Goal: Task Accomplishment & Management: Complete application form

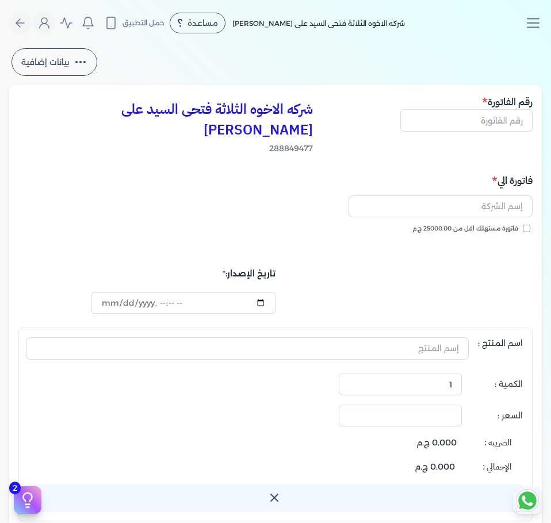
select select "EGP"
select select "B"
select select "EGS"
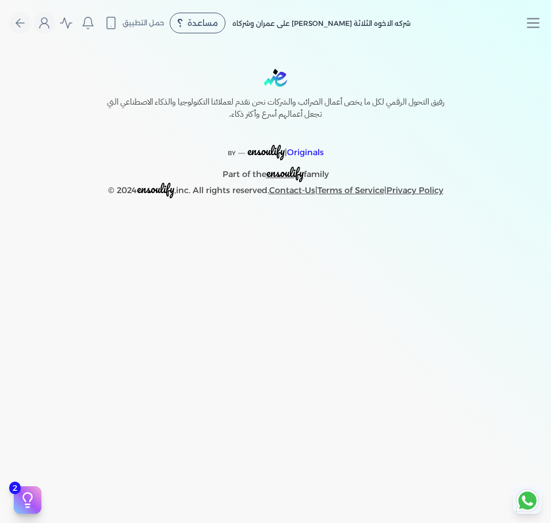
select select "EGP"
select select "B"
select select "EGS"
select select "EGP"
select select "B"
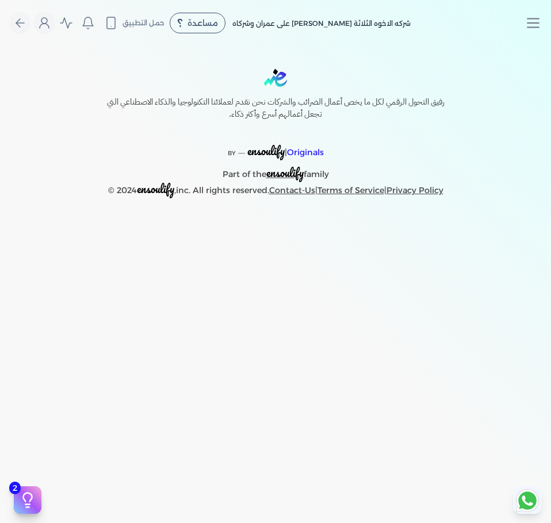
select select "EGS"
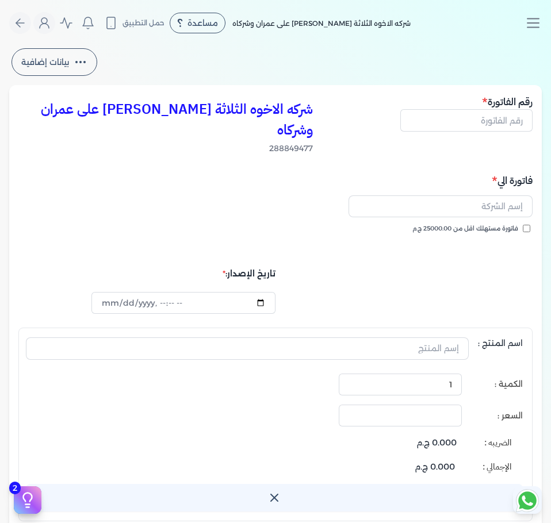
type input "2025-10-02T17:07:21"
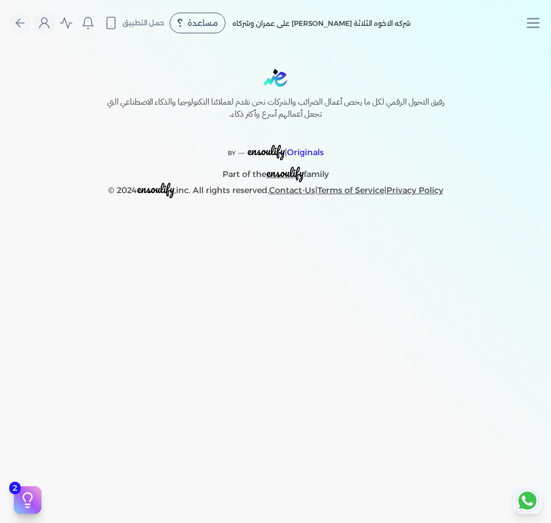
select select "EGP"
select select "B"
select select "EGS"
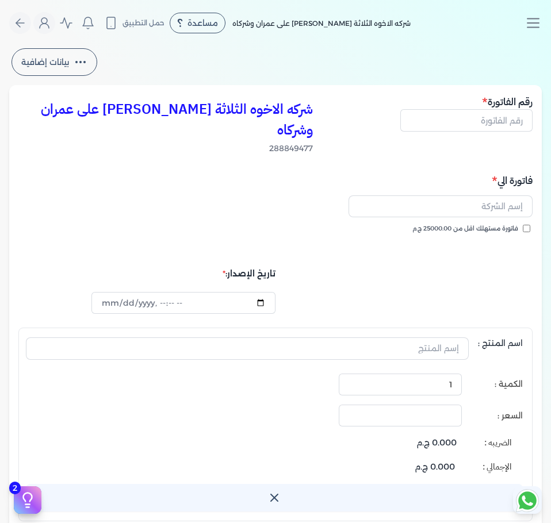
type input "[DATE]T16:08:45"
select select "EGP"
select select "B"
select select "EGS"
type input "2025-10-02T17:09:52"
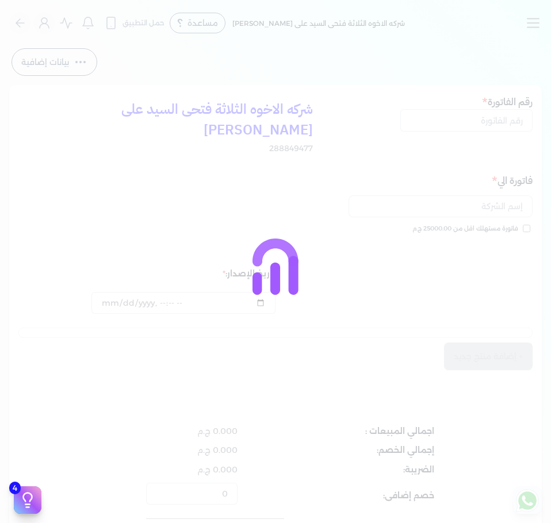
select select "EGP"
select select "B"
select select "EGS"
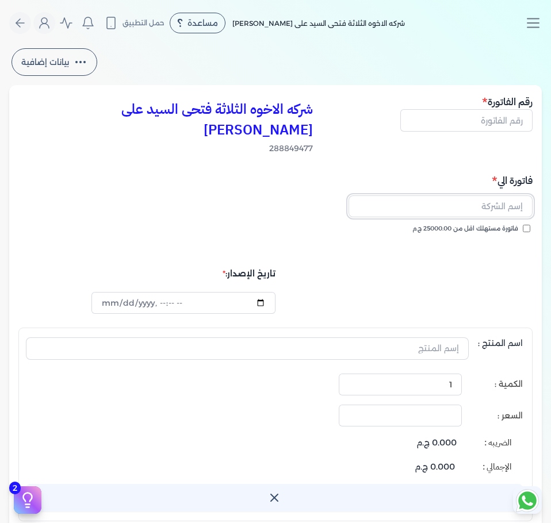
click at [469, 195] on input "text" at bounding box center [440, 206] width 184 height 22
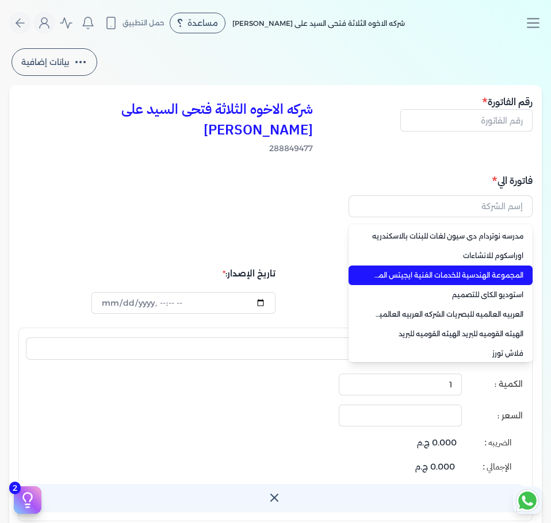
click at [490, 270] on span "المجموعة الهندسية للخدمات الفنية ايجيتس المجموعة الهندسية للخدمات الفنية - ايجي…" at bounding box center [447, 275] width 152 height 10
type input "المجموعة الهندسية للخدمات الفنية ايجيتس المجموعة الهندسية للخدمات الفنية - ايجي…"
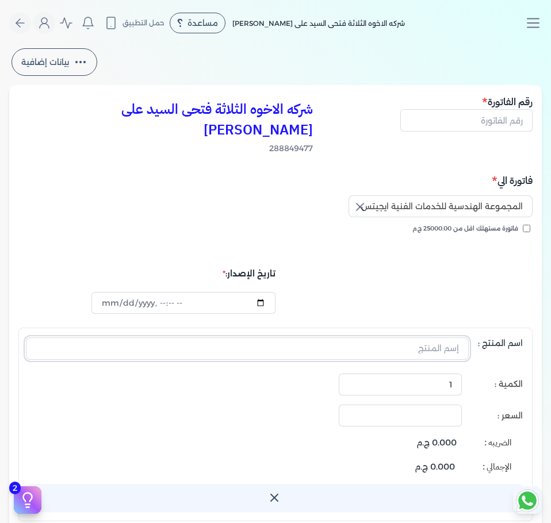
click at [446, 337] on input "text" at bounding box center [247, 348] width 443 height 22
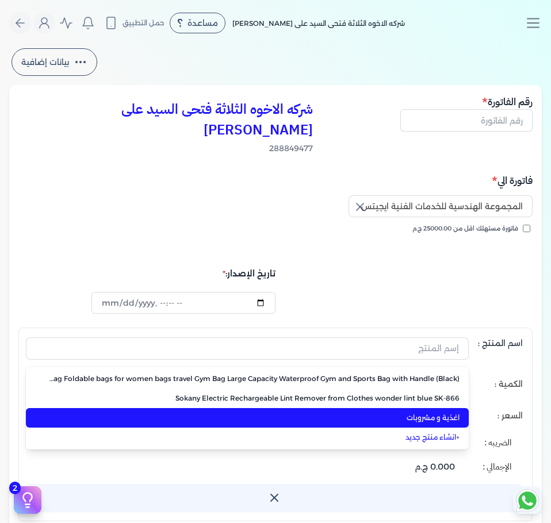
click at [443, 413] on span "اغذية و مشروبات" at bounding box center [254, 418] width 411 height 10
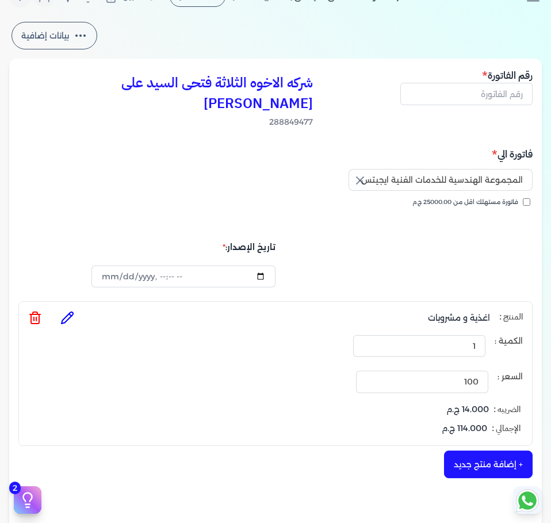
scroll to position [26, 0]
type input "2025-10-02T16:10:21"
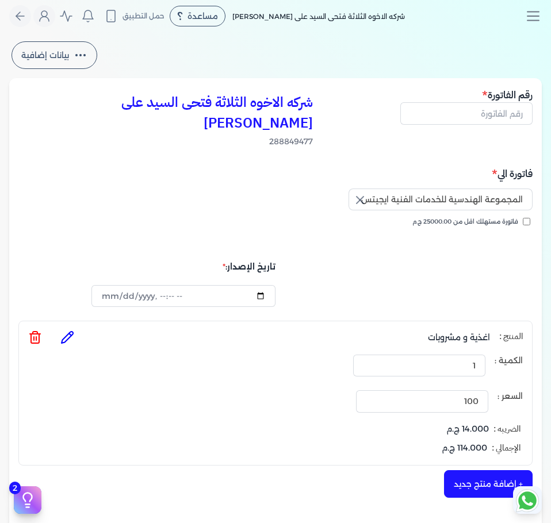
scroll to position [6, 0]
click at [262, 286] on input "datetime-local" at bounding box center [183, 297] width 184 height 22
click at [379, 230] on div "فاتورة الي المجموعة الهندسية للخدمات الفنية ايجيتس المجموعة الهندسية للخدمات ال…" at bounding box center [275, 237] width 514 height 141
click at [418, 355] on input "1" at bounding box center [419, 366] width 132 height 22
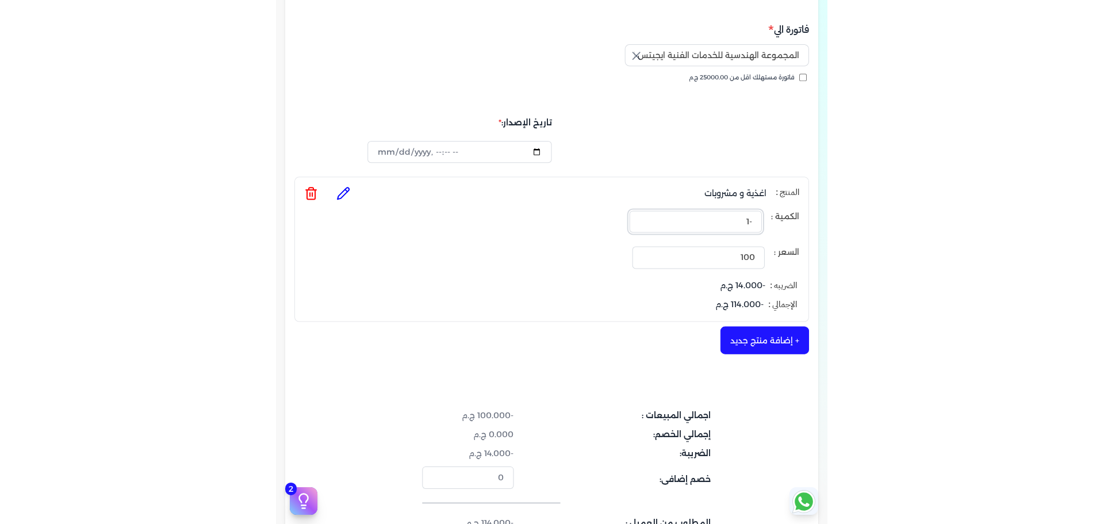
scroll to position [152, 0]
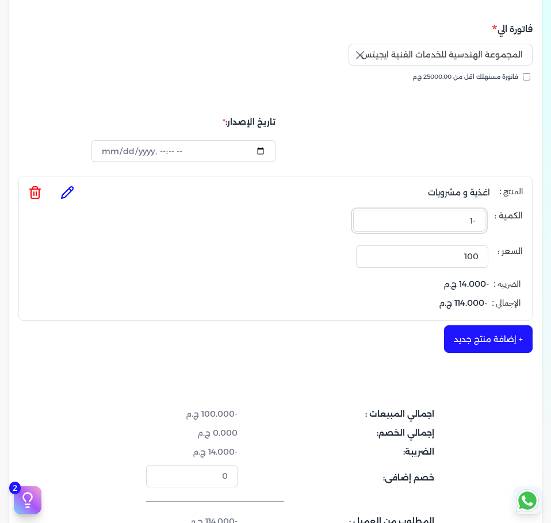
click at [470, 210] on input "-1" at bounding box center [419, 221] width 132 height 22
type input "1"
click at [459, 140] on div "تاريخ الإصدار:" at bounding box center [275, 137] width 514 height 51
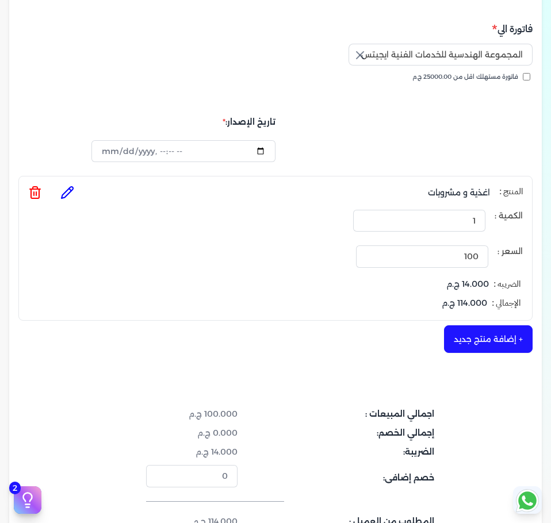
click at [306, 128] on div "تاريخ الإصدار:" at bounding box center [275, 137] width 514 height 51
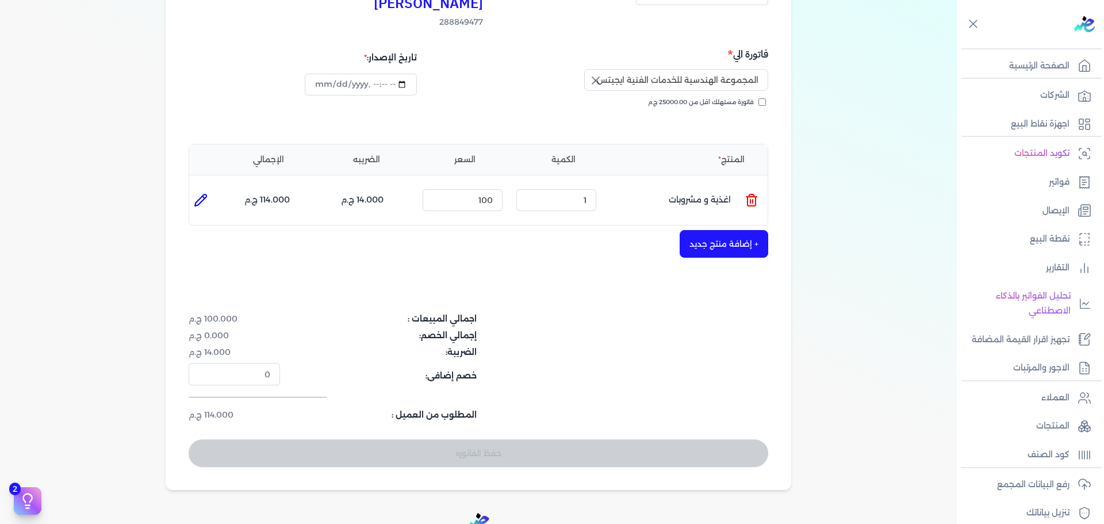
scroll to position [0, 0]
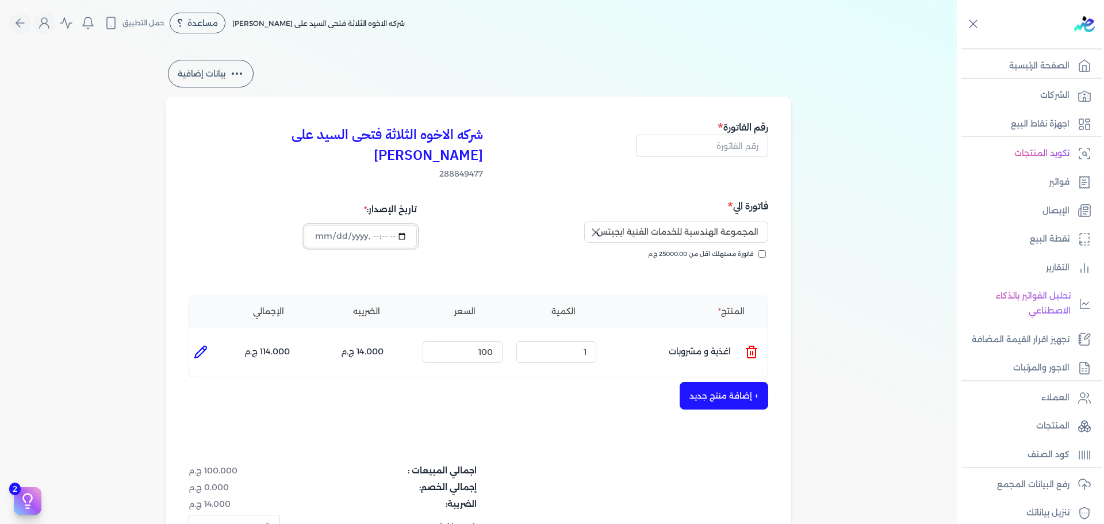
click at [405, 225] on input "datetime-local" at bounding box center [361, 236] width 112 height 22
type input "2025-10-02T13:10:21"
click at [523, 145] on div "شركه الاخوه الثلاثة فتحى السيد على عمران وشركاه 288849477 رقم الفاتورة" at bounding box center [479, 150] width 580 height 60
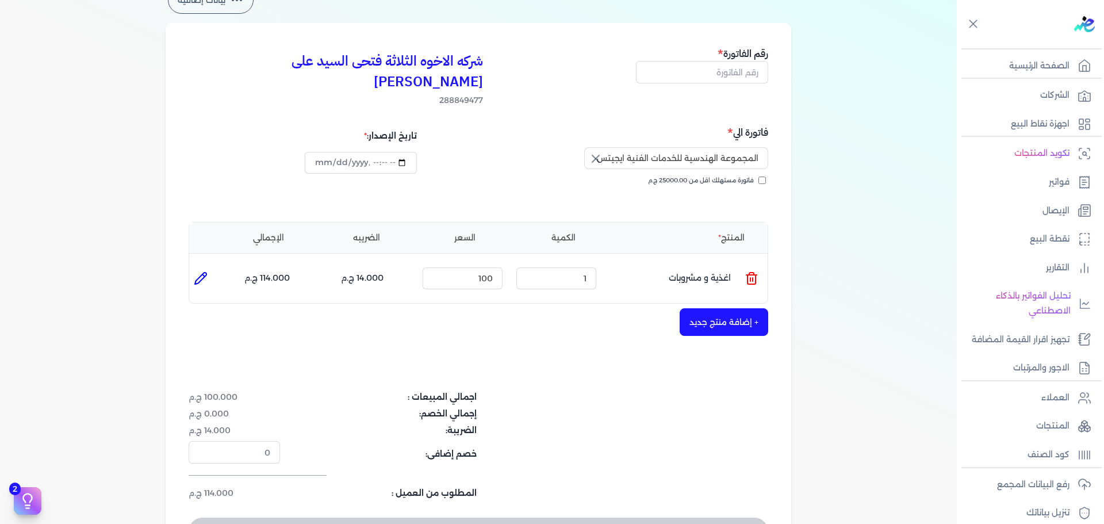
scroll to position [57, 0]
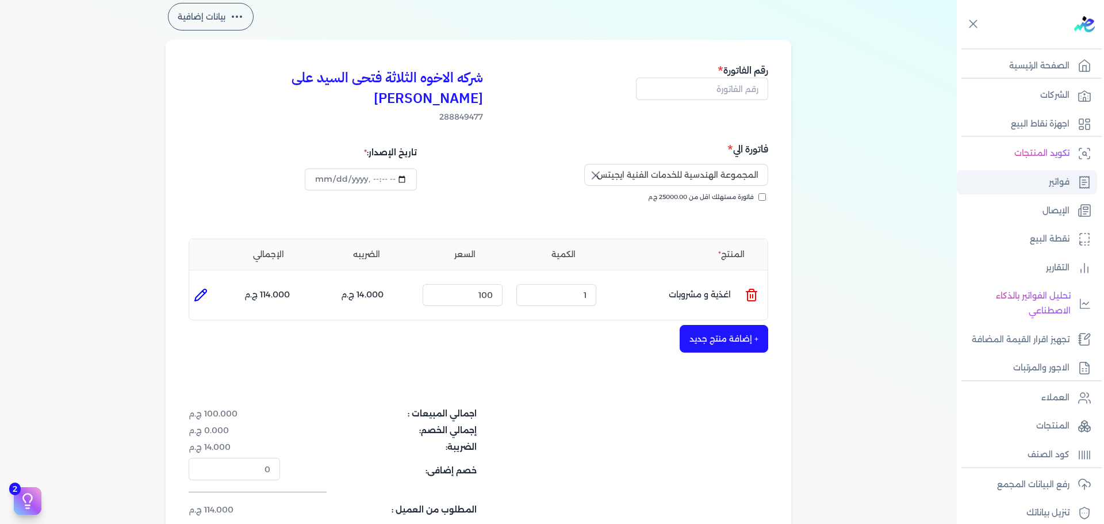
click at [550, 181] on p "فواتير" at bounding box center [1059, 182] width 21 height 15
click at [550, 184] on p "فواتير" at bounding box center [1059, 182] width 21 height 15
click at [550, 207] on p "الإيصال" at bounding box center [1055, 211] width 27 height 15
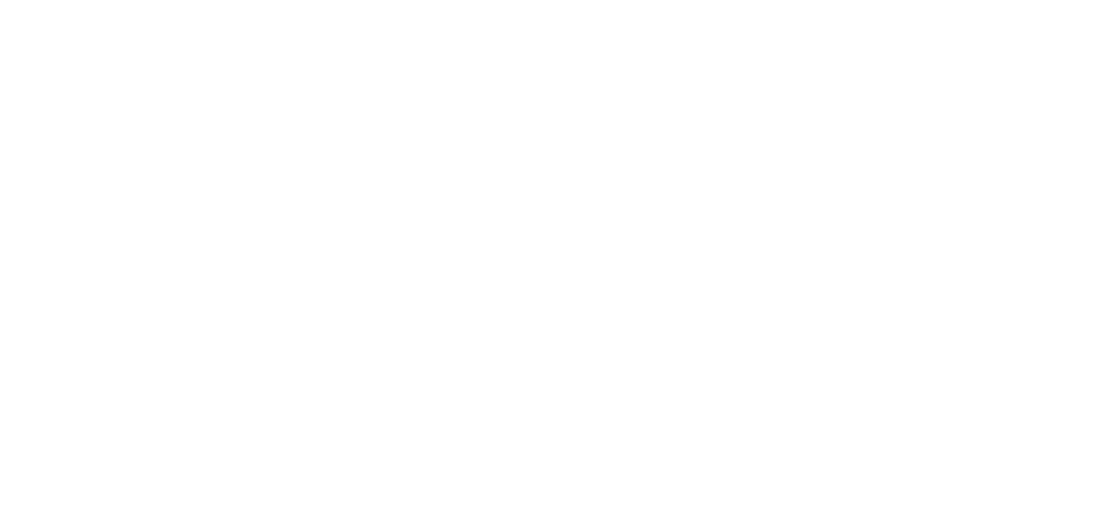
click at [693, 5] on html at bounding box center [552, 2] width 1104 height 5
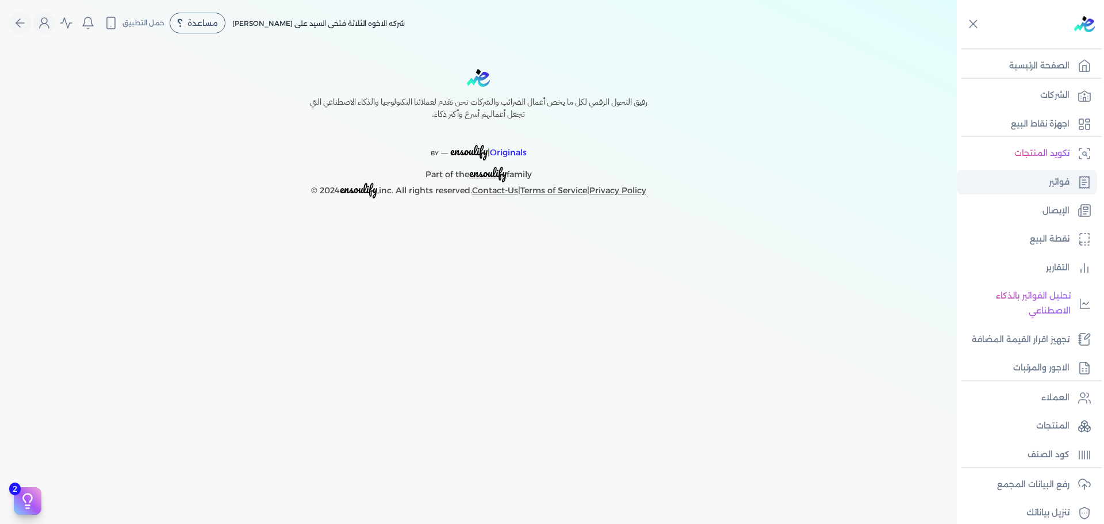
select select "EGP"
select select "B"
select select "EGS"
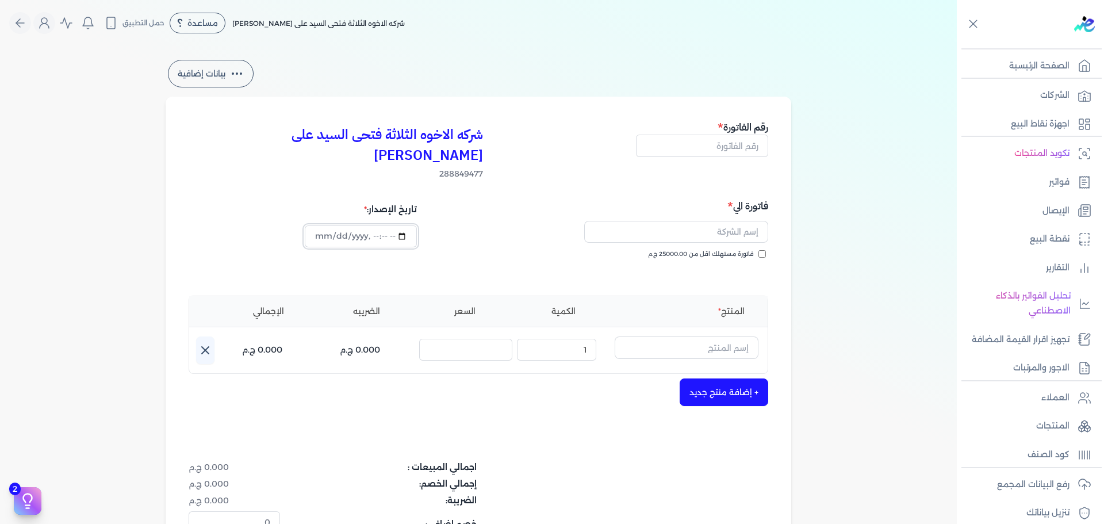
click at [406, 225] on input "datetime-local" at bounding box center [361, 236] width 112 height 22
type input "2025-10-02T13:27:50"
click at [488, 198] on div "فاتورة الي فاتورة مستهلك اقل من 25000.00 ج.م" at bounding box center [625, 239] width 286 height 83
click at [1064, 179] on p "فواتير" at bounding box center [1059, 182] width 21 height 15
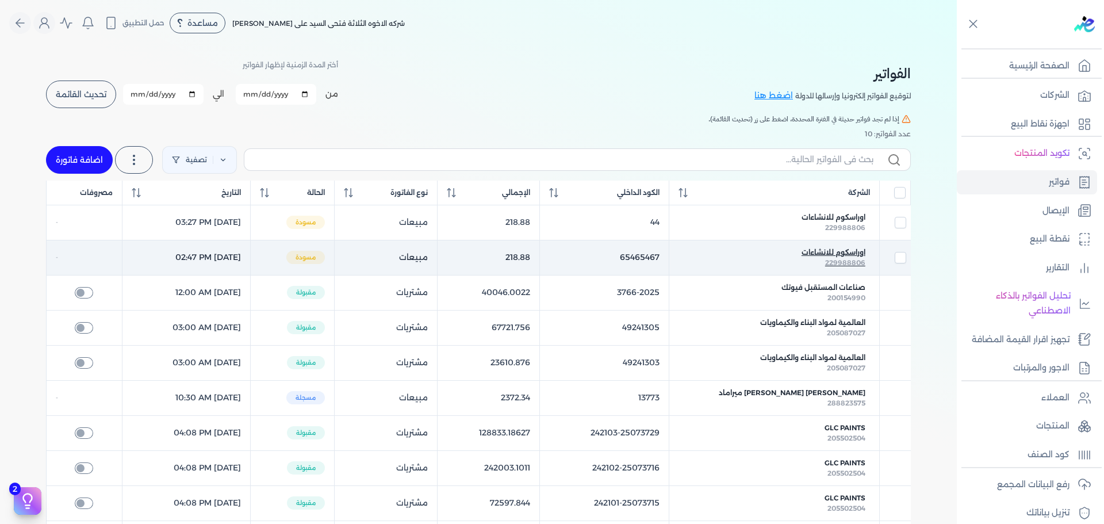
click at [846, 259] on span "229988806" at bounding box center [845, 262] width 40 height 9
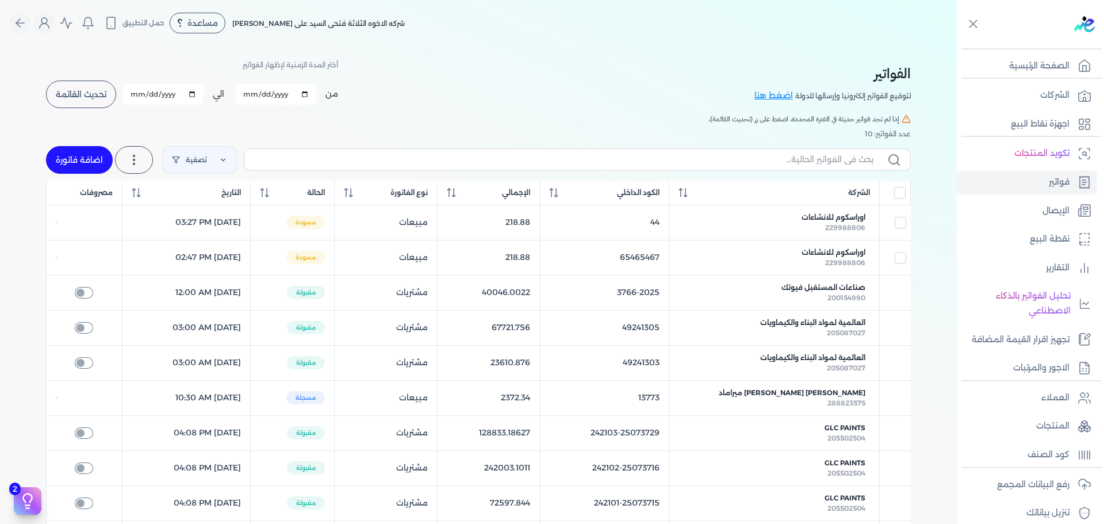
select select "EGP"
select select "B"
select select "EGS"
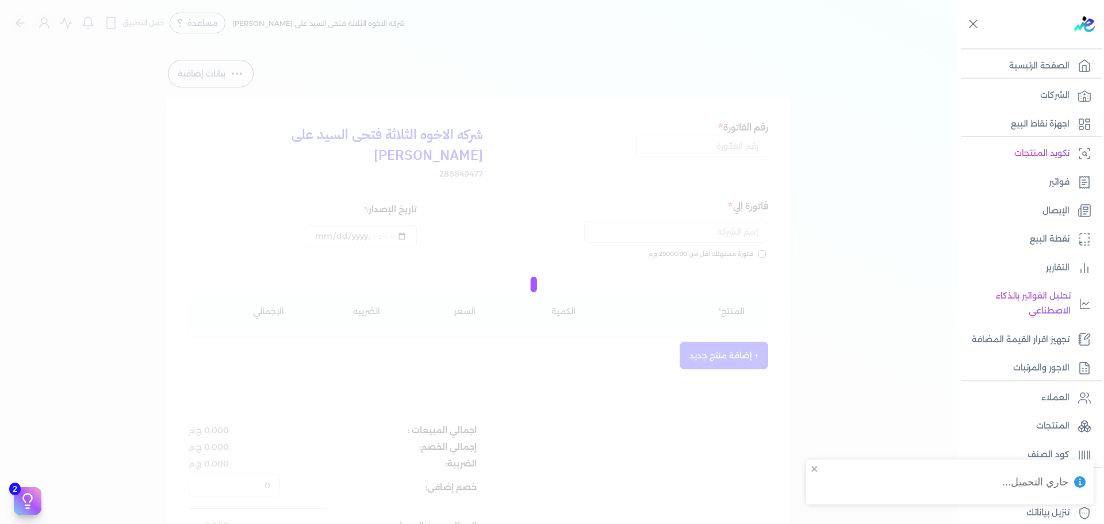
type input "65465467"
type input "اوراسكوم للانشاءات"
type input "2025-10-02T14:47:55"
type input "[DATE]"
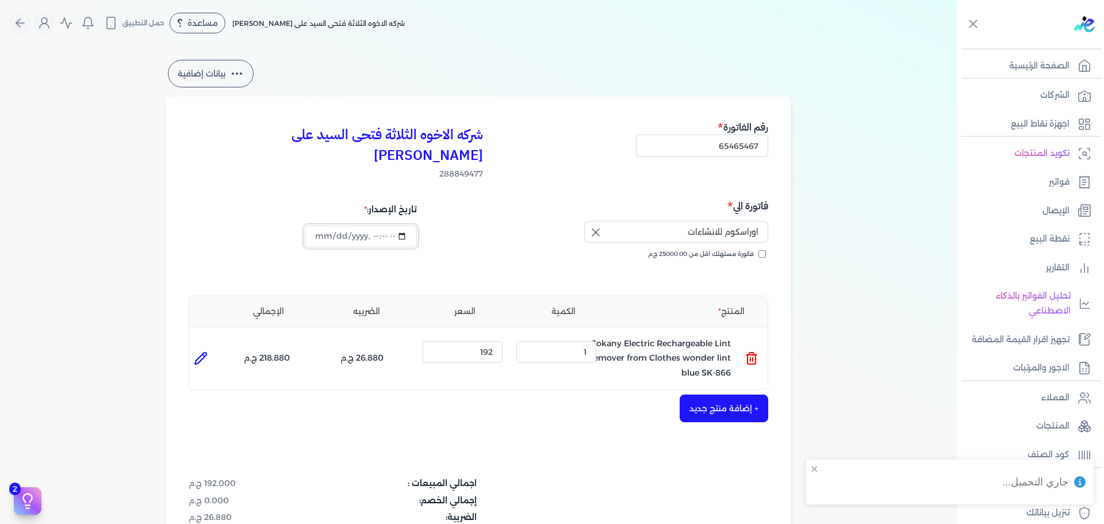
click at [402, 225] on input "datetime-local" at bounding box center [361, 236] width 112 height 22
type input "2025-10-02T11:47:55"
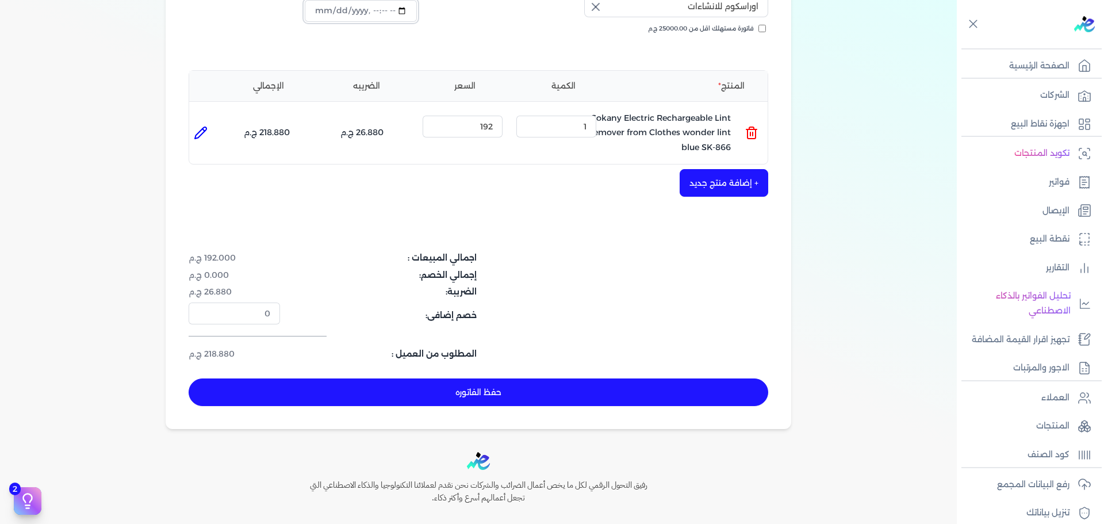
scroll to position [226, 0]
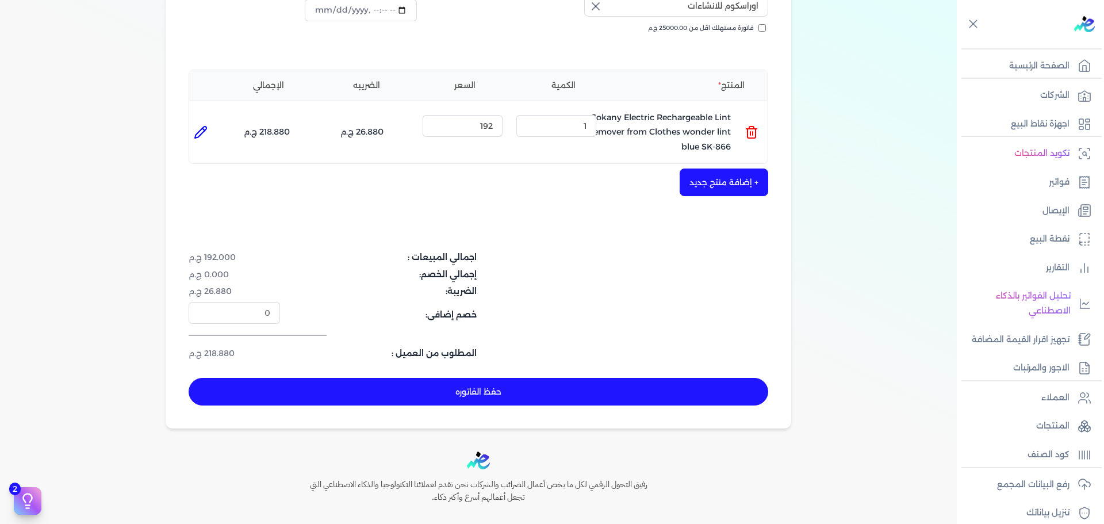
click at [501, 378] on button "حفظ الفاتوره" at bounding box center [479, 392] width 580 height 28
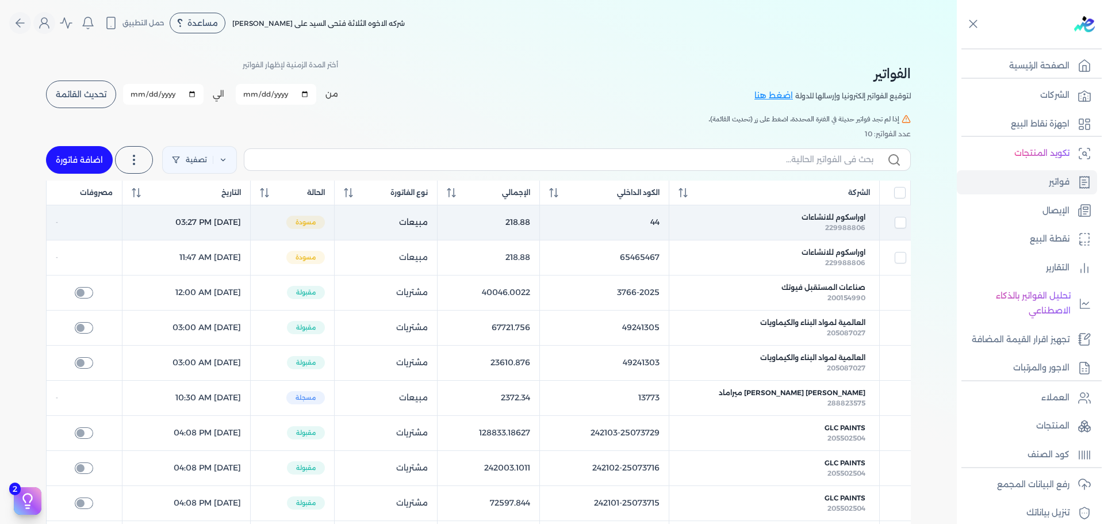
drag, startPoint x: 243, startPoint y: 221, endPoint x: 280, endPoint y: 220, distance: 36.8
click at [250, 220] on td "October 2, 2025 03:27 PM" at bounding box center [186, 222] width 128 height 35
checkbox input "true"
checkbox input "false"
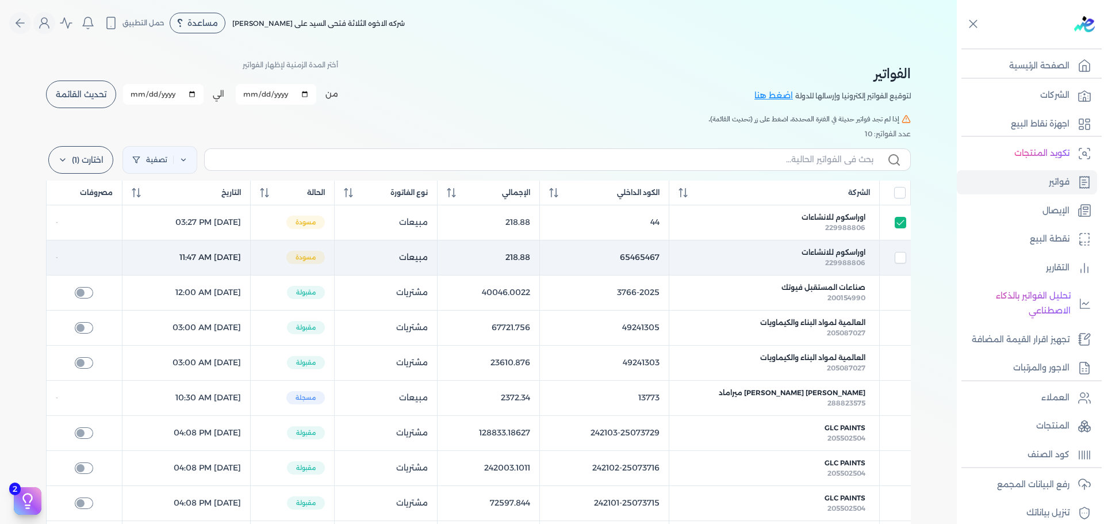
drag, startPoint x: 248, startPoint y: 258, endPoint x: 288, endPoint y: 262, distance: 39.8
click at [250, 262] on td "October 2, 2025 11:47 AM" at bounding box center [186, 257] width 128 height 35
checkbox input "true"
click at [896, 261] on div at bounding box center [895, 257] width 22 height 11
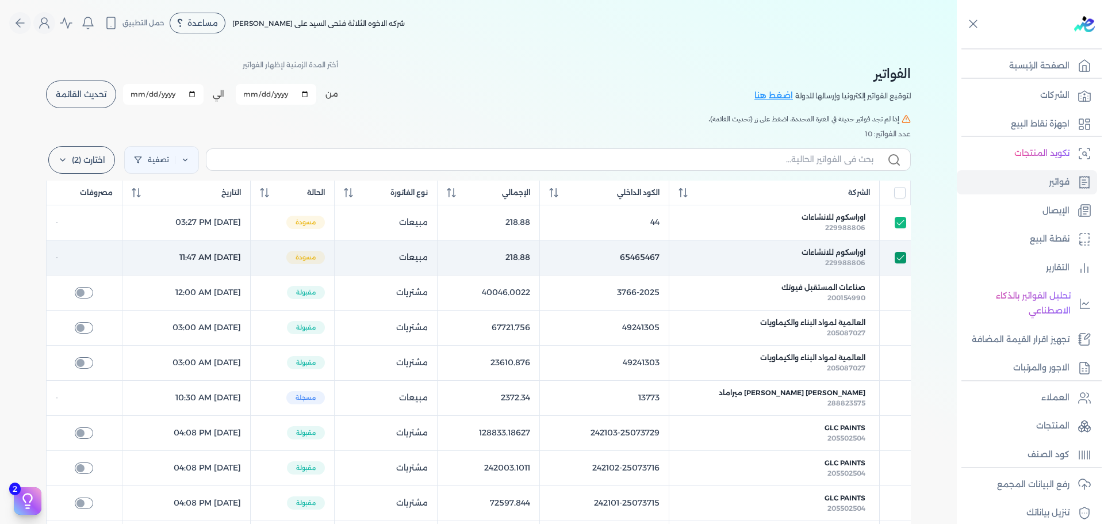
checkbox input "true"
checkbox input "false"
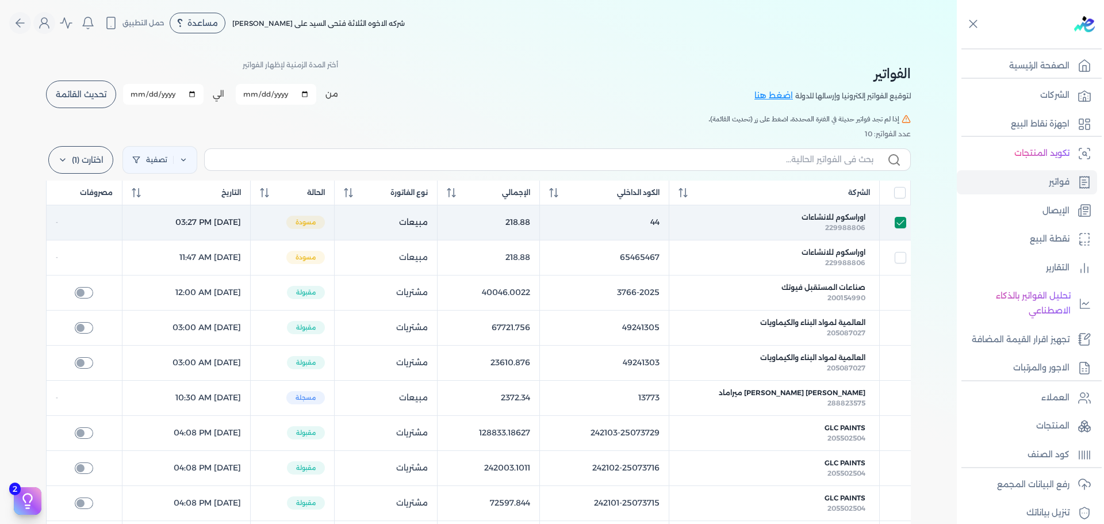
click at [906, 221] on input "checkbox" at bounding box center [900, 222] width 11 height 11
checkbox input "false"
click at [850, 218] on span "اوراسكوم للانشاءات" at bounding box center [833, 217] width 64 height 10
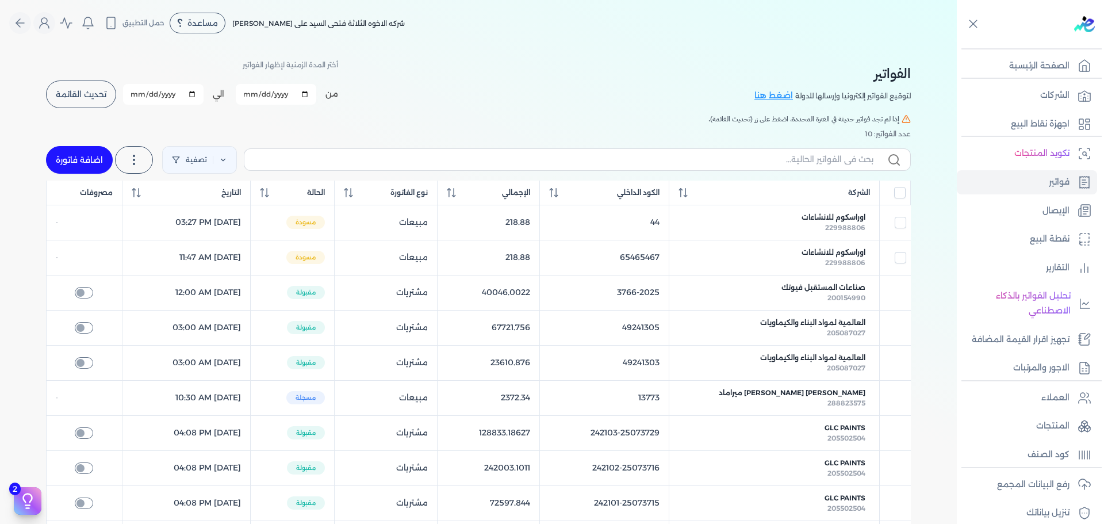
select select "EGP"
select select "B"
select select "EGS"
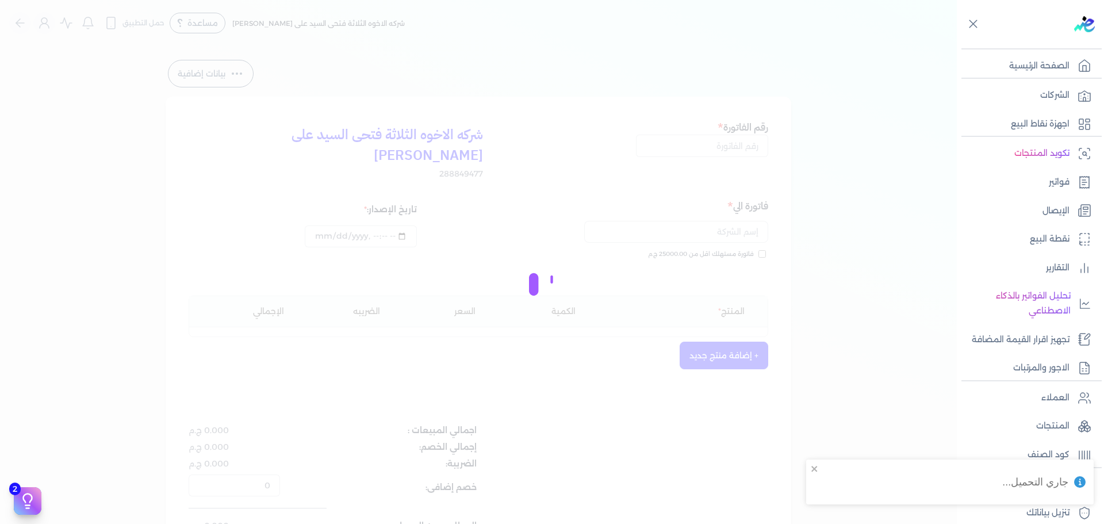
type input "44"
type input "اوراسكوم للانشاءات"
type input "2025-10-02T15:27:44"
type input "[DATE]"
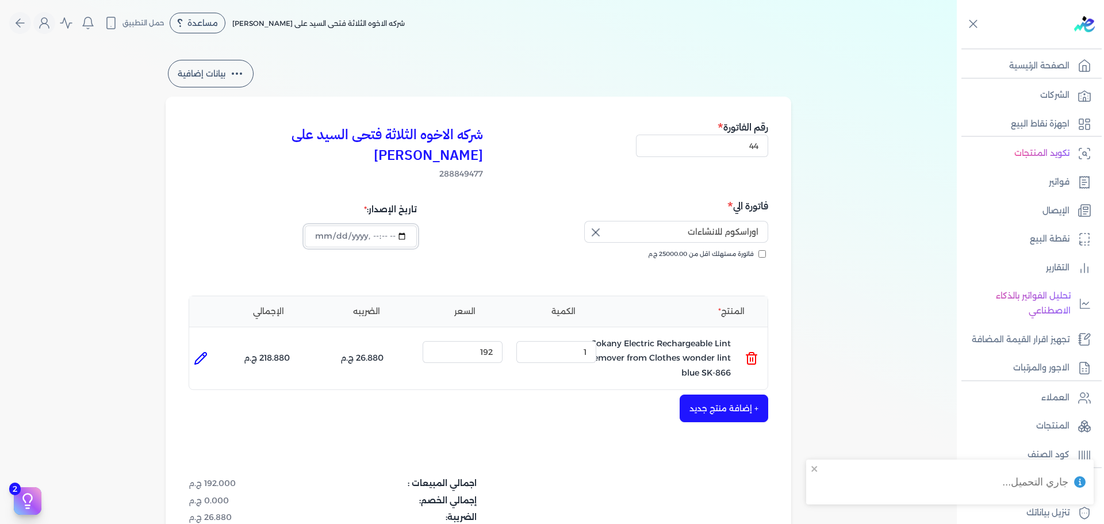
click at [402, 225] on input "datetime-local" at bounding box center [361, 236] width 112 height 22
type input "2025-10-02T13:27:44"
click at [506, 198] on h5 "فاتورة الي" at bounding box center [625, 205] width 286 height 15
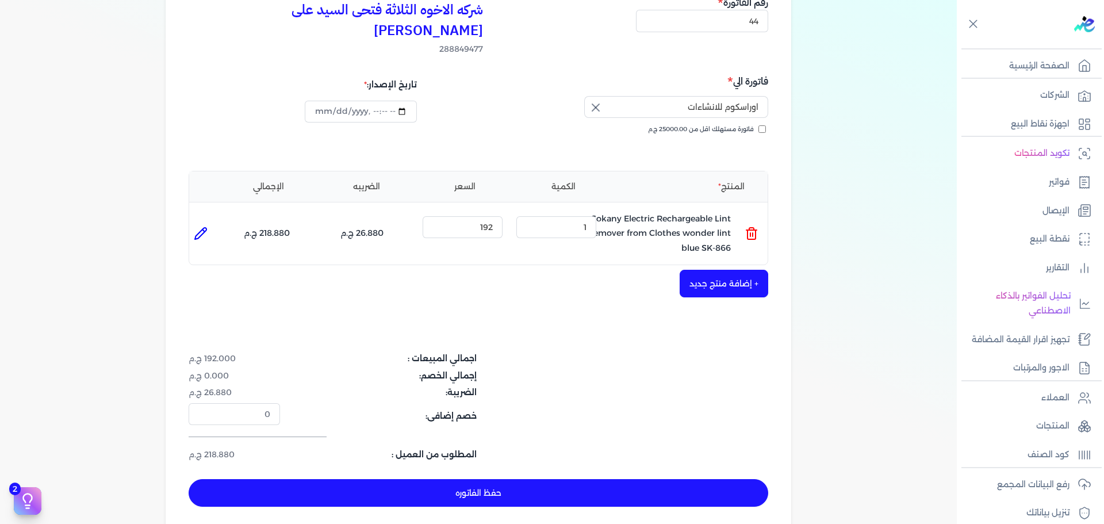
click at [375, 479] on button "حفظ الفاتوره" at bounding box center [479, 493] width 580 height 28
